Goal: Task Accomplishment & Management: Manage account settings

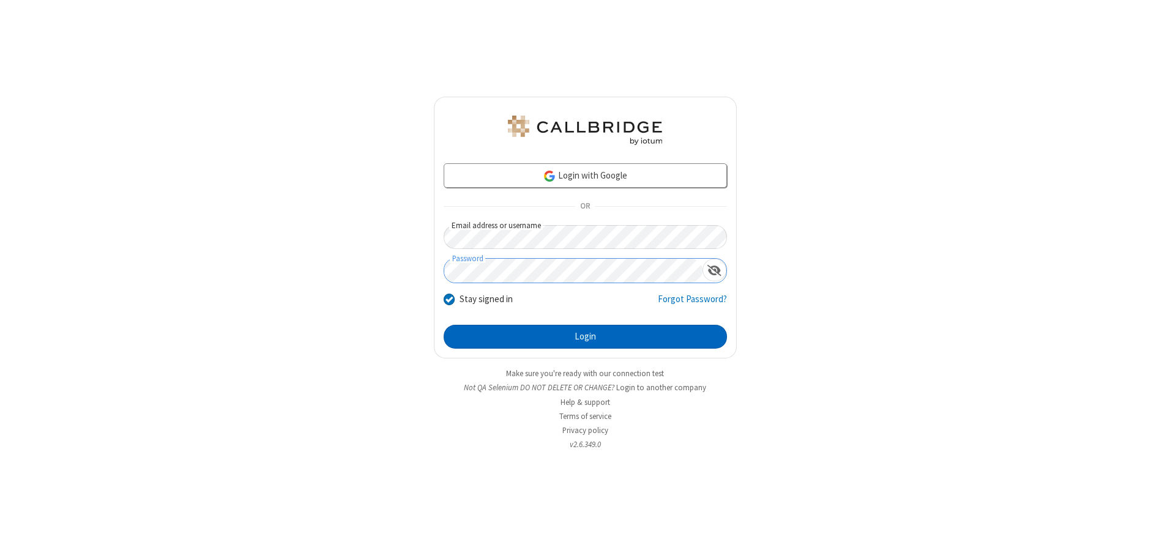
click at [585, 337] on button "Login" at bounding box center [585, 337] width 283 height 24
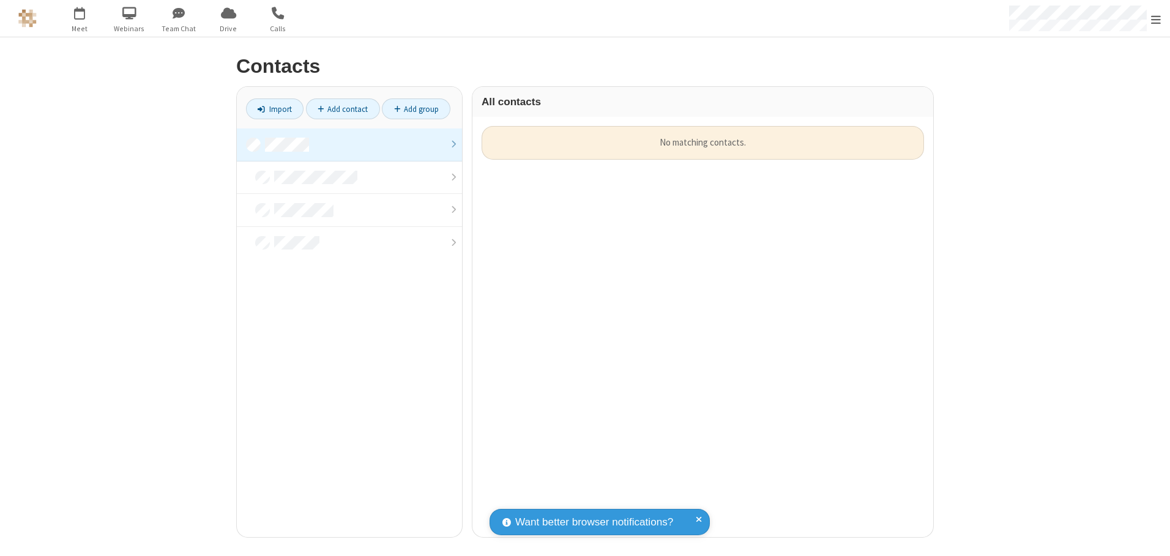
scroll to position [411, 452]
click at [349, 144] on link at bounding box center [349, 145] width 225 height 33
click at [343, 109] on link "Add contact" at bounding box center [343, 109] width 74 height 21
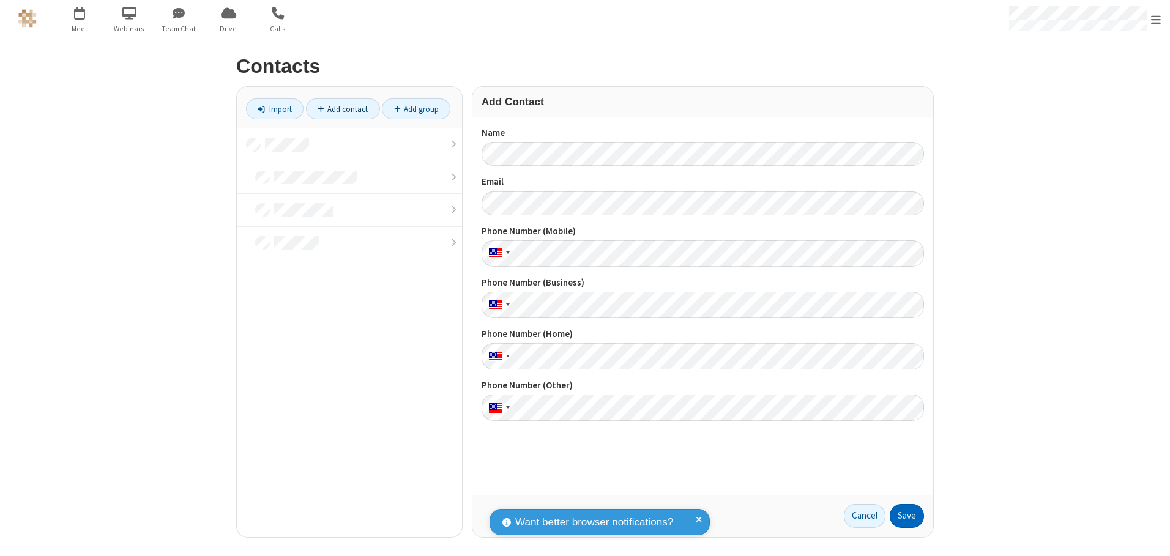
click at [907, 516] on button "Save" at bounding box center [907, 516] width 34 height 24
